Goal: Transaction & Acquisition: Purchase product/service

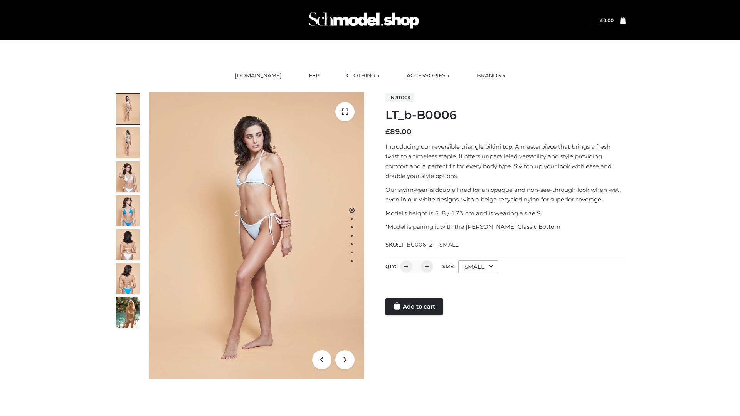
click at [415, 307] on link "Add to cart" at bounding box center [413, 306] width 57 height 17
